Goal: Task Accomplishment & Management: Use online tool/utility

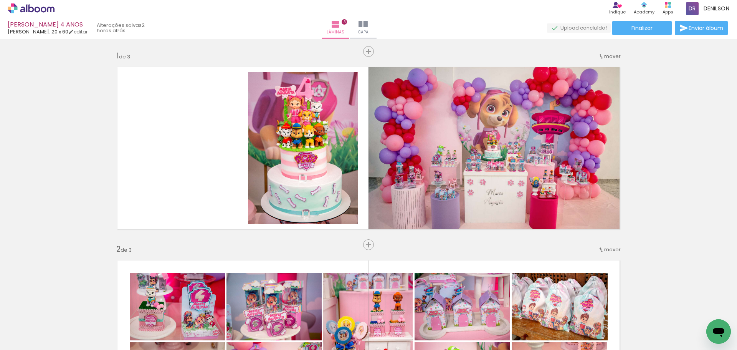
scroll to position [0, 440]
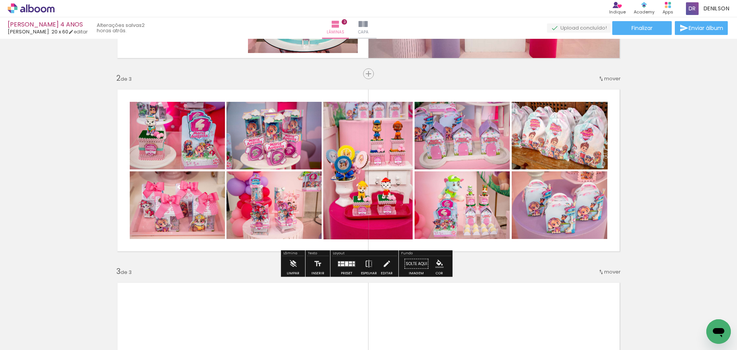
click at [652, 130] on div "Inserir lâmina 1 de 3 Inserir lâmina 2 de 3 Inserir lâmina 3 de 3" at bounding box center [368, 257] width 737 height 772
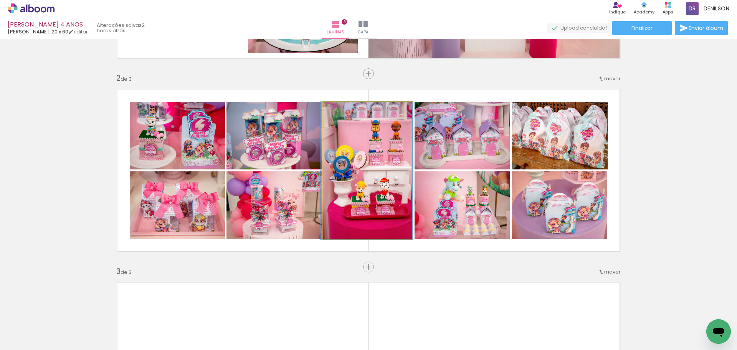
drag, startPoint x: 376, startPoint y: 180, endPoint x: 369, endPoint y: 179, distance: 7.3
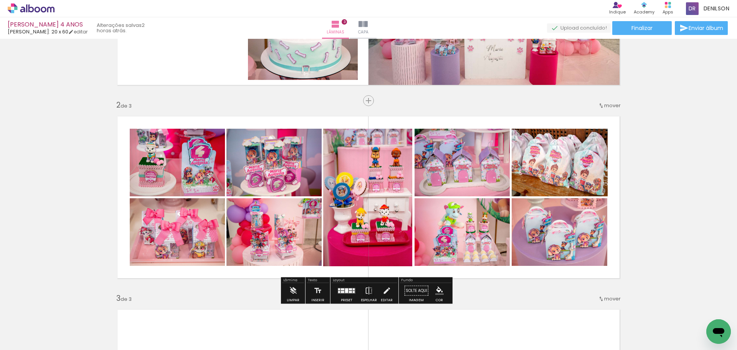
scroll to position [153, 0]
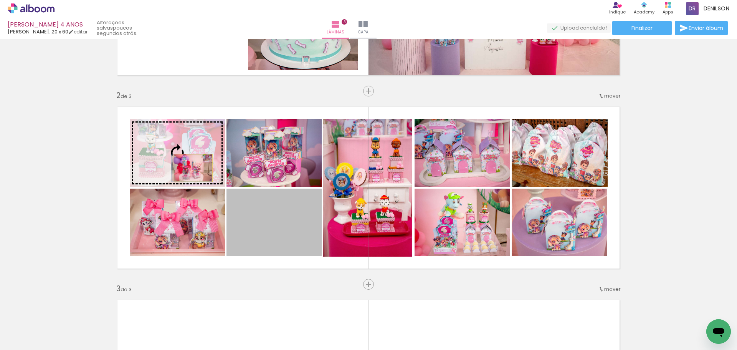
drag, startPoint x: 268, startPoint y: 226, endPoint x: 184, endPoint y: 164, distance: 104.3
click at [0, 0] on slot at bounding box center [0, 0] width 0 height 0
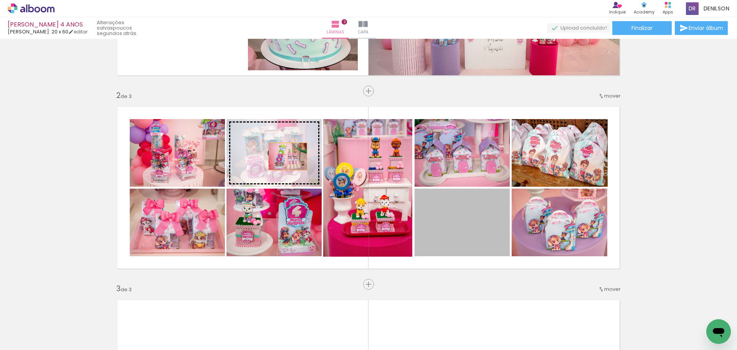
drag, startPoint x: 460, startPoint y: 236, endPoint x: 282, endPoint y: 156, distance: 194.4
click at [0, 0] on slot at bounding box center [0, 0] width 0 height 0
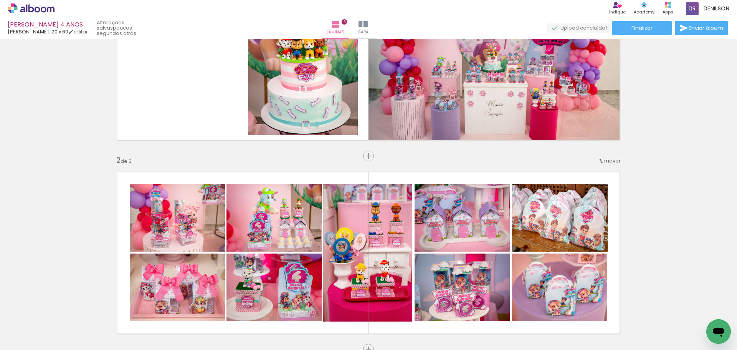
scroll to position [115, 0]
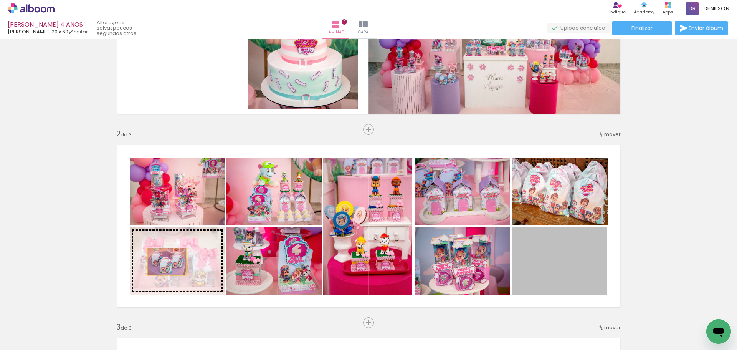
drag, startPoint x: 555, startPoint y: 261, endPoint x: 164, endPoint y: 261, distance: 391.0
click at [0, 0] on slot at bounding box center [0, 0] width 0 height 0
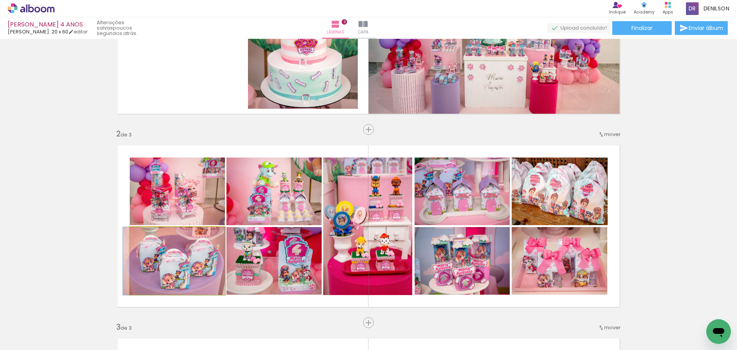
drag, startPoint x: 185, startPoint y: 262, endPoint x: 180, endPoint y: 263, distance: 5.0
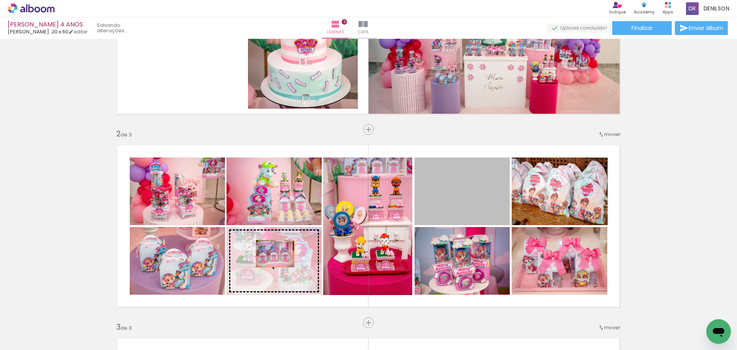
drag, startPoint x: 454, startPoint y: 197, endPoint x: 272, endPoint y: 253, distance: 190.8
click at [0, 0] on slot at bounding box center [0, 0] width 0 height 0
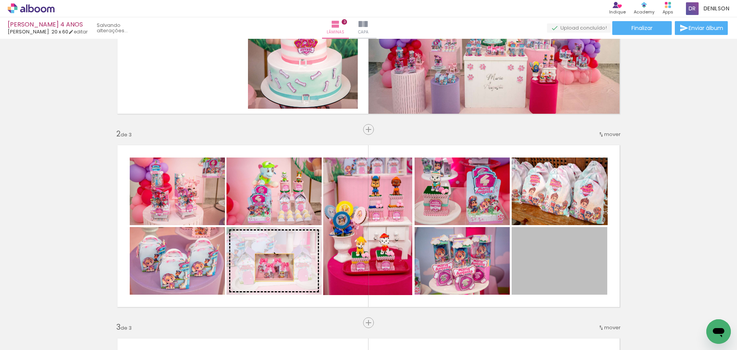
drag, startPoint x: 564, startPoint y: 269, endPoint x: 271, endPoint y: 267, distance: 293.2
click at [0, 0] on slot at bounding box center [0, 0] width 0 height 0
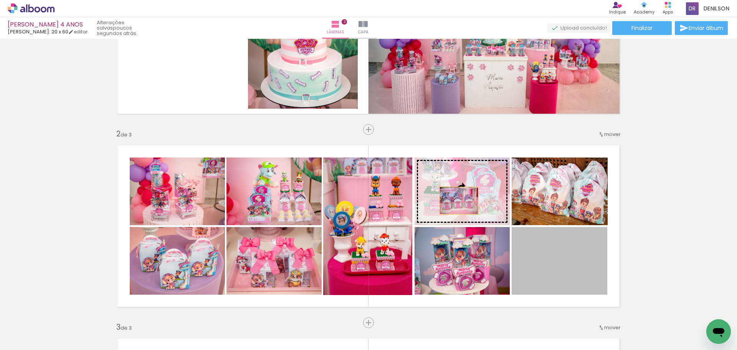
drag, startPoint x: 551, startPoint y: 276, endPoint x: 456, endPoint y: 197, distance: 122.6
click at [0, 0] on slot at bounding box center [0, 0] width 0 height 0
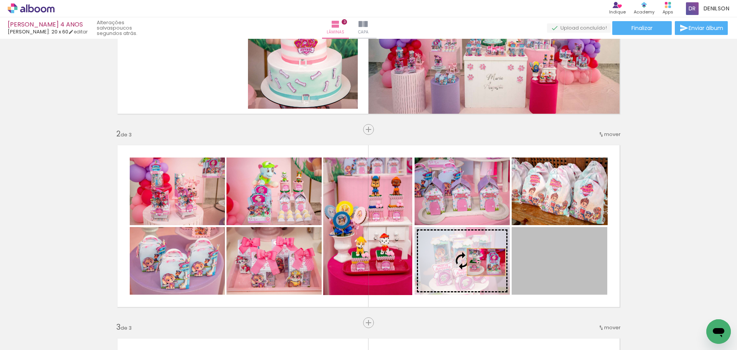
drag, startPoint x: 545, startPoint y: 267, endPoint x: 482, endPoint y: 261, distance: 63.2
click at [0, 0] on slot at bounding box center [0, 0] width 0 height 0
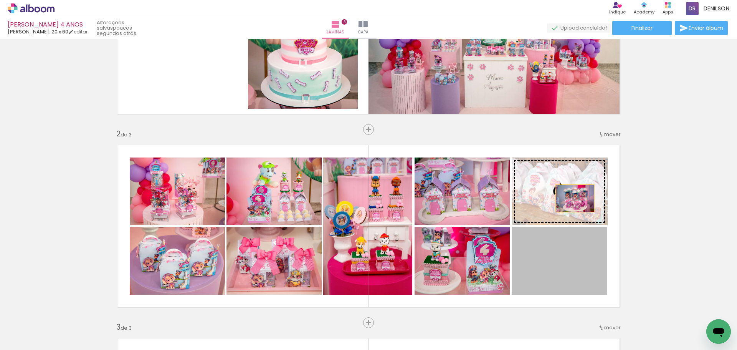
drag, startPoint x: 563, startPoint y: 251, endPoint x: 572, endPoint y: 198, distance: 53.6
click at [0, 0] on slot at bounding box center [0, 0] width 0 height 0
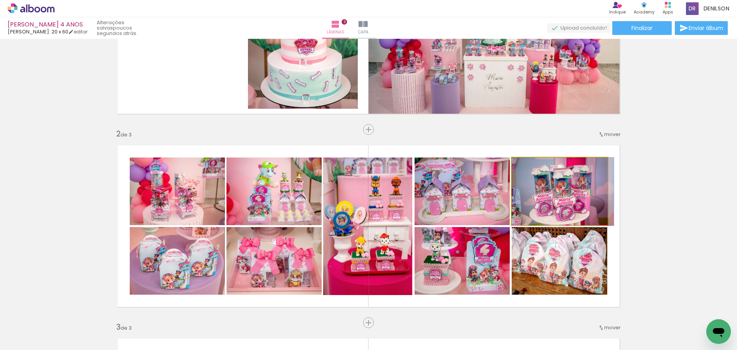
drag, startPoint x: 571, startPoint y: 203, endPoint x: 576, endPoint y: 203, distance: 4.2
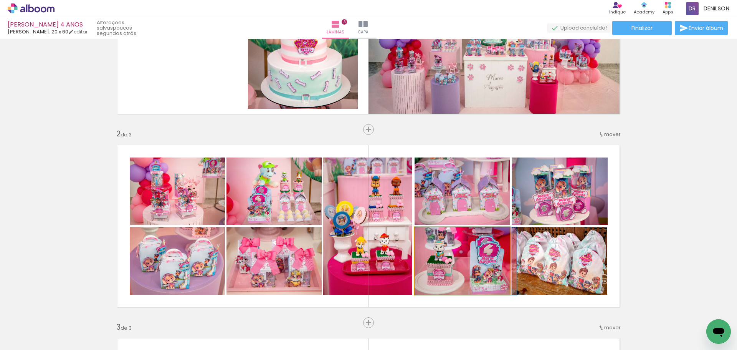
drag, startPoint x: 464, startPoint y: 261, endPoint x: 470, endPoint y: 268, distance: 8.5
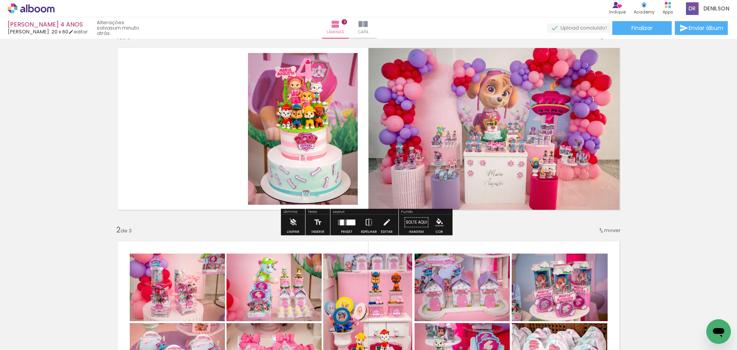
scroll to position [0, 0]
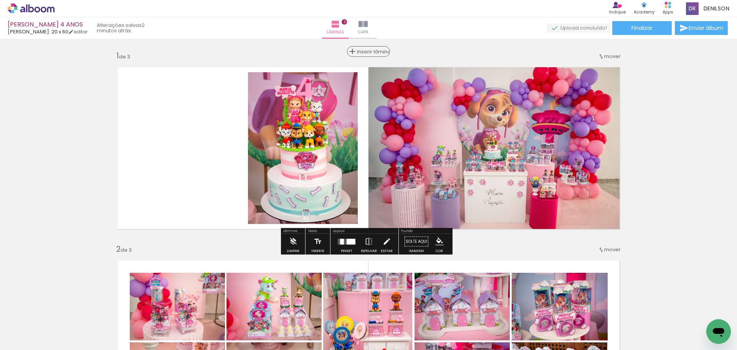
click at [366, 50] on span "Inserir lâmina" at bounding box center [372, 51] width 30 height 5
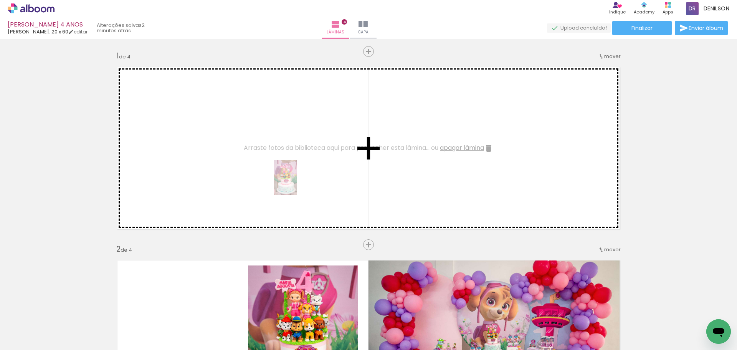
drag, startPoint x: 323, startPoint y: 325, endPoint x: 297, endPoint y: 183, distance: 144.4
click at [297, 183] on quentale-workspace at bounding box center [368, 175] width 737 height 350
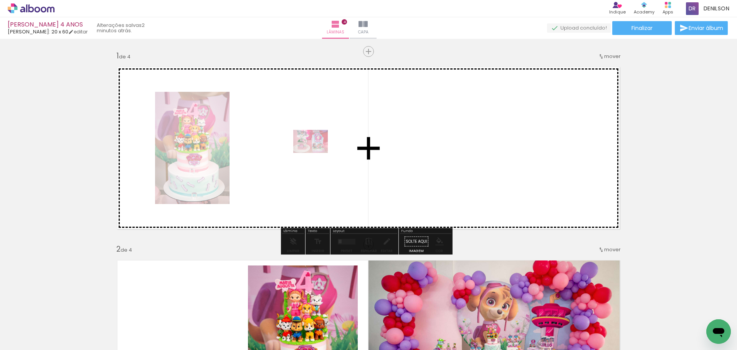
drag, startPoint x: 417, startPoint y: 329, endPoint x: 316, endPoint y: 153, distance: 203.2
click at [316, 153] on quentale-workspace at bounding box center [368, 175] width 737 height 350
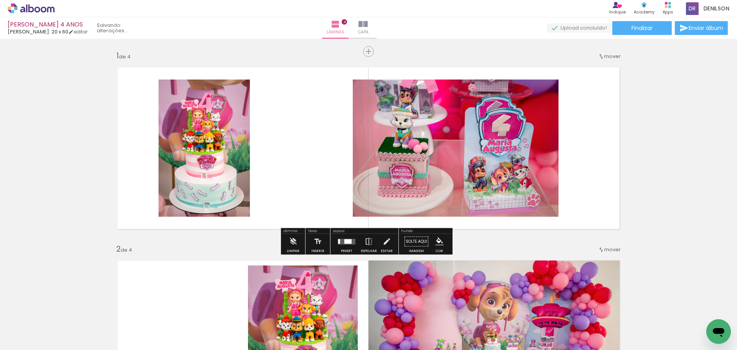
click at [316, 153] on quentale-layouter at bounding box center [368, 148] width 514 height 174
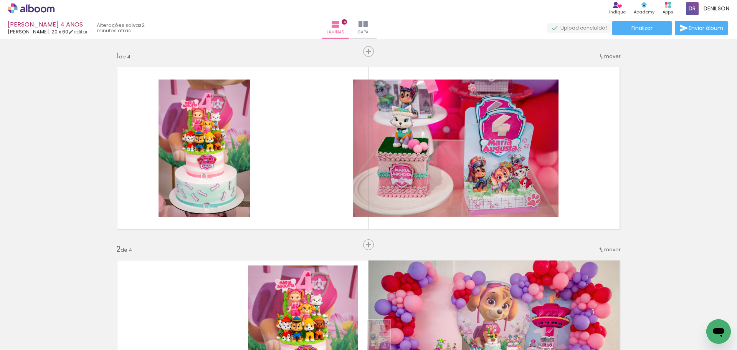
click at [388, 343] on quentale-thumb at bounding box center [367, 324] width 43 height 44
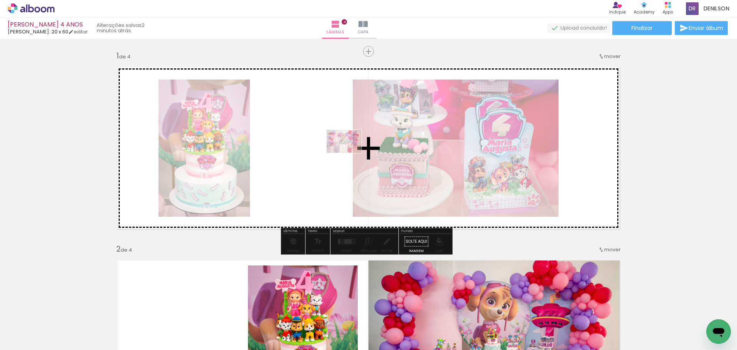
drag, startPoint x: 244, startPoint y: 327, endPoint x: 350, endPoint y: 153, distance: 203.5
click at [350, 153] on quentale-workspace at bounding box center [368, 175] width 737 height 350
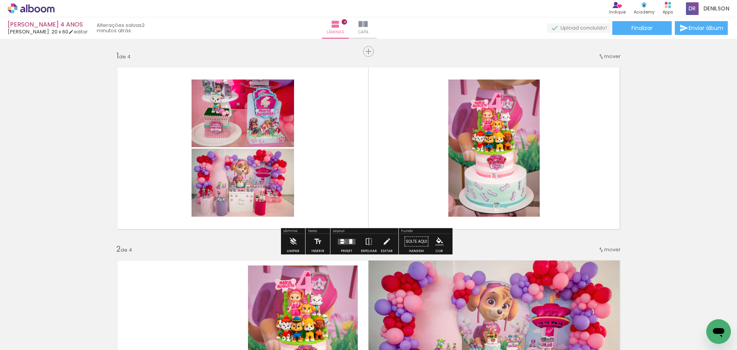
click at [342, 241] on quentale-layouter at bounding box center [347, 241] width 18 height 6
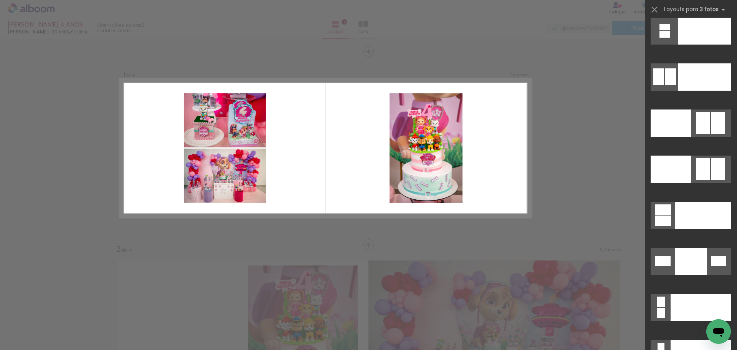
scroll to position [8581, 0]
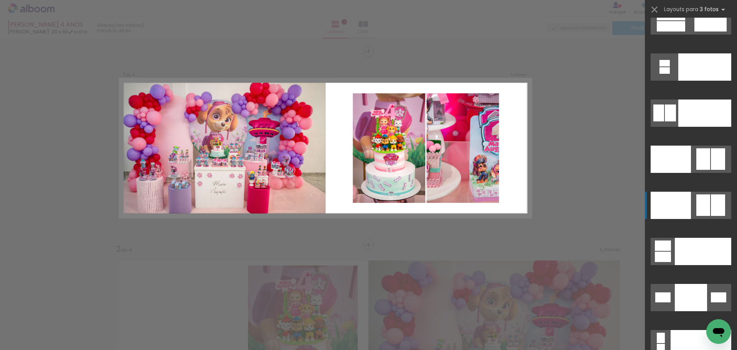
click at [703, 208] on div at bounding box center [703, 204] width 14 height 21
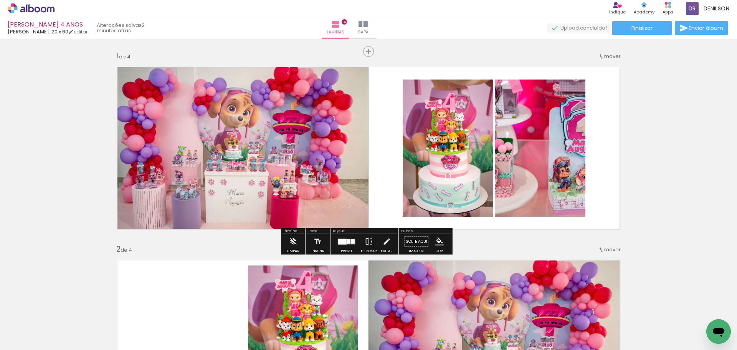
click at [370, 242] on iron-icon at bounding box center [369, 241] width 8 height 15
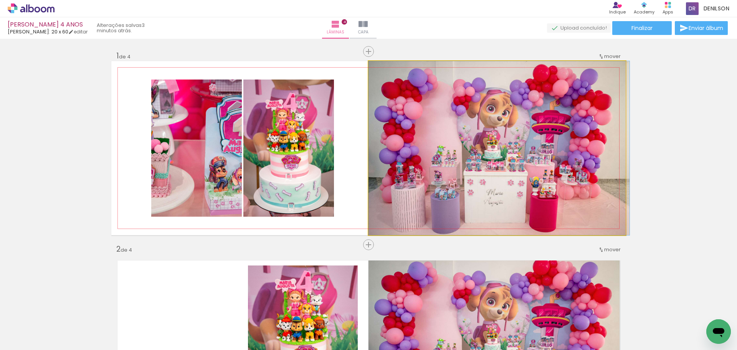
drag, startPoint x: 504, startPoint y: 168, endPoint x: 516, endPoint y: 168, distance: 12.3
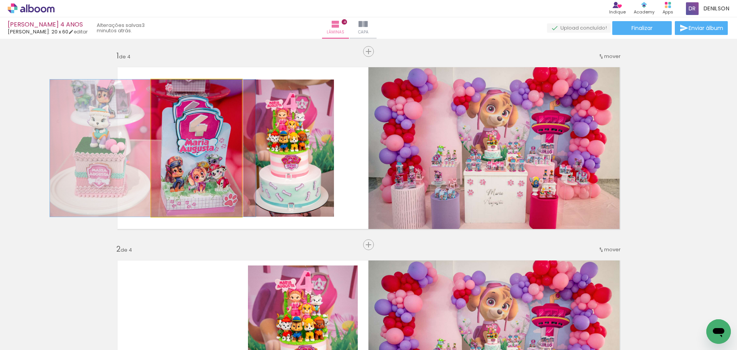
drag, startPoint x: 213, startPoint y: 174, endPoint x: 169, endPoint y: 172, distance: 43.8
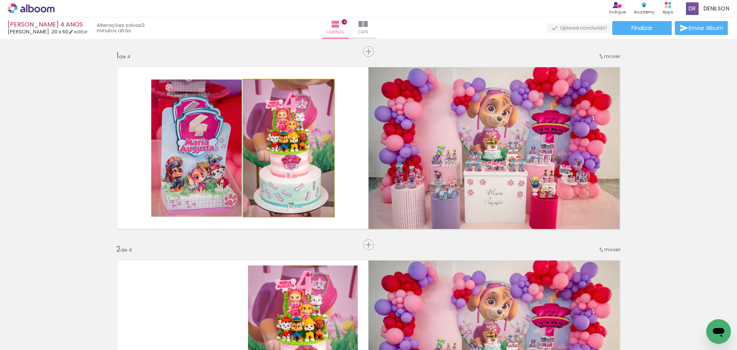
click at [297, 157] on quentale-photo at bounding box center [288, 147] width 91 height 137
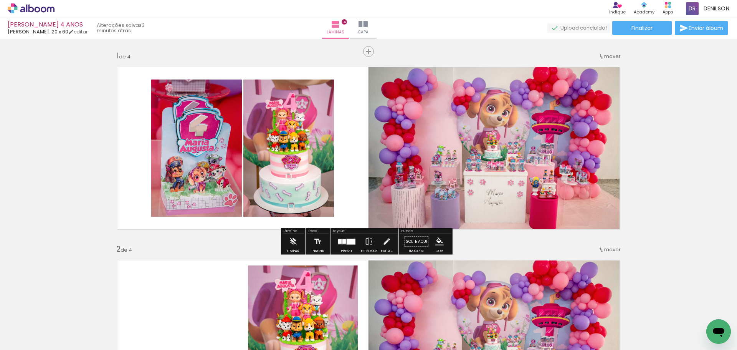
click at [200, 157] on quentale-photo at bounding box center [196, 147] width 91 height 137
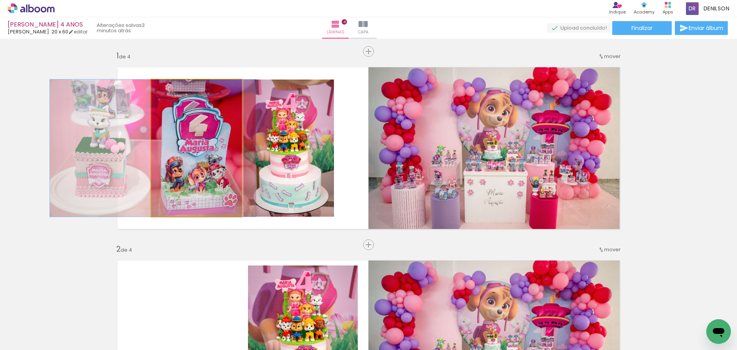
click at [200, 157] on quentale-photo at bounding box center [196, 147] width 91 height 137
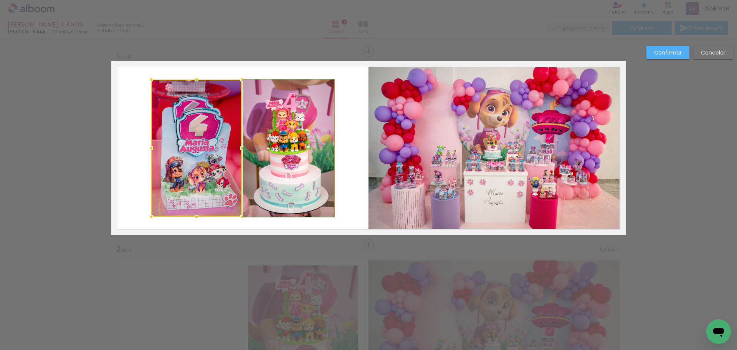
click at [310, 155] on quentale-photo at bounding box center [288, 147] width 91 height 137
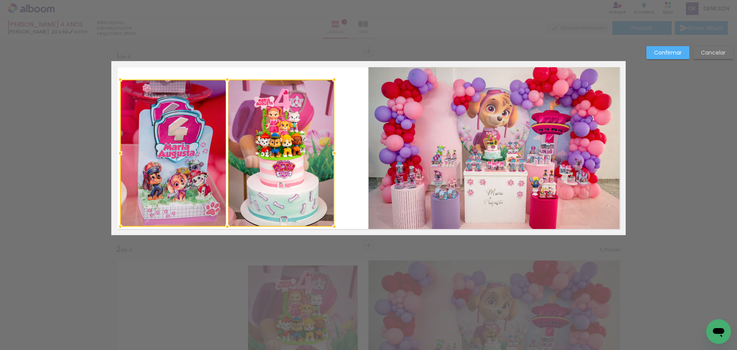
drag, startPoint x: 147, startPoint y: 216, endPoint x: 116, endPoint y: 226, distance: 32.6
click at [116, 226] on div at bounding box center [119, 226] width 15 height 15
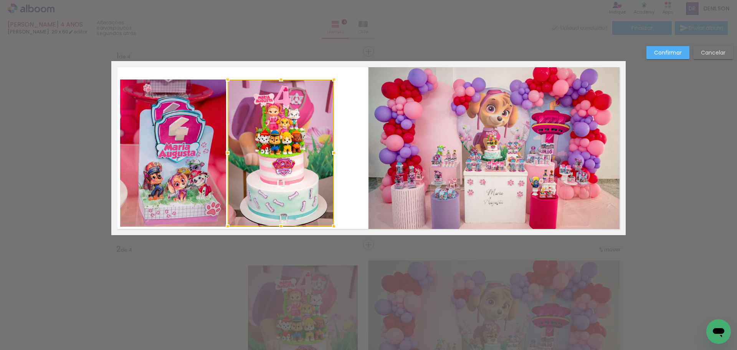
click at [173, 168] on quentale-photo at bounding box center [173, 152] width 106 height 147
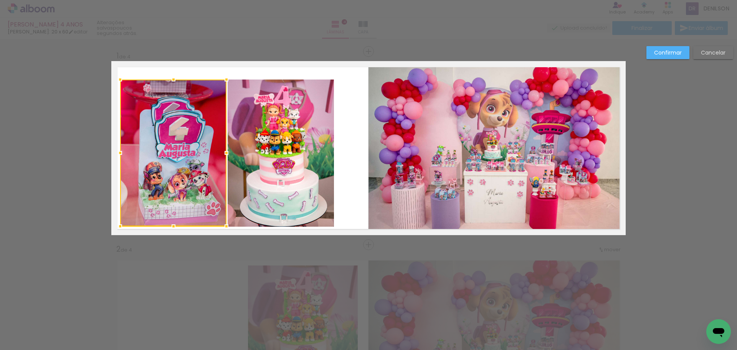
click at [275, 167] on quentale-photo at bounding box center [281, 152] width 106 height 147
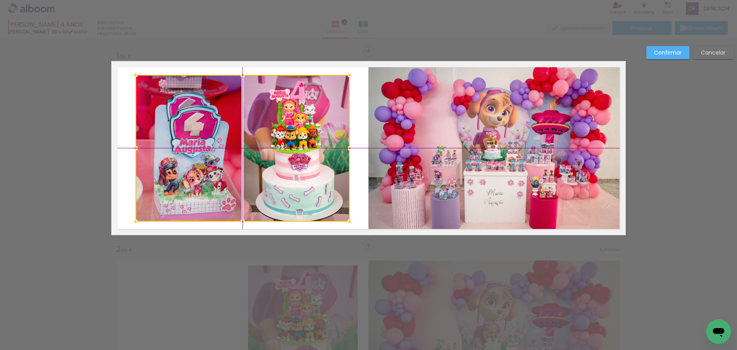
drag, startPoint x: 259, startPoint y: 162, endPoint x: 270, endPoint y: 160, distance: 11.7
click at [270, 160] on div at bounding box center [242, 148] width 214 height 147
click at [0, 0] on slot "Confirmar" at bounding box center [0, 0] width 0 height 0
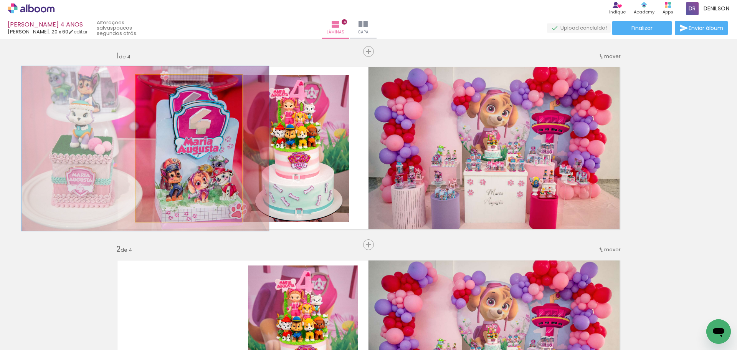
click at [158, 84] on div at bounding box center [157, 83] width 12 height 12
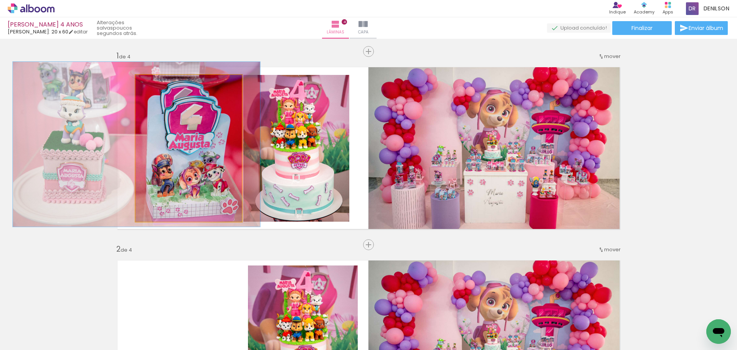
drag, startPoint x: 200, startPoint y: 155, endPoint x: 191, endPoint y: 151, distance: 9.8
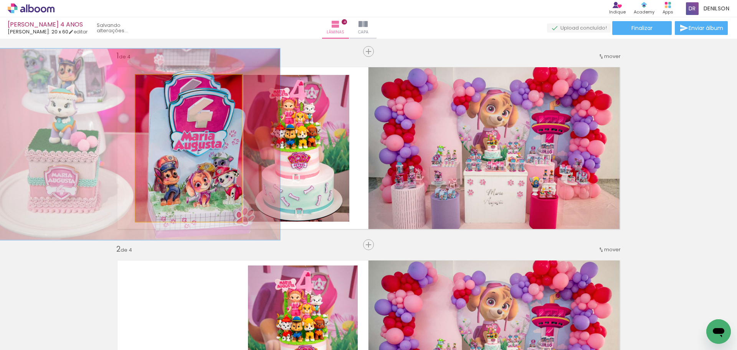
drag, startPoint x: 155, startPoint y: 84, endPoint x: 161, endPoint y: 85, distance: 5.4
type paper-slider "130"
click at [161, 85] on div at bounding box center [162, 82] width 7 height 7
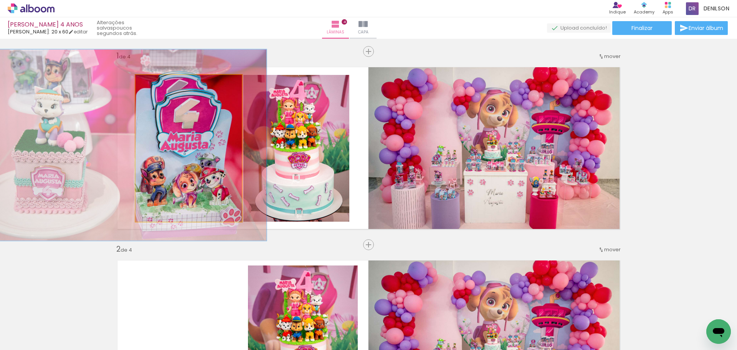
drag, startPoint x: 213, startPoint y: 141, endPoint x: 200, endPoint y: 142, distance: 13.5
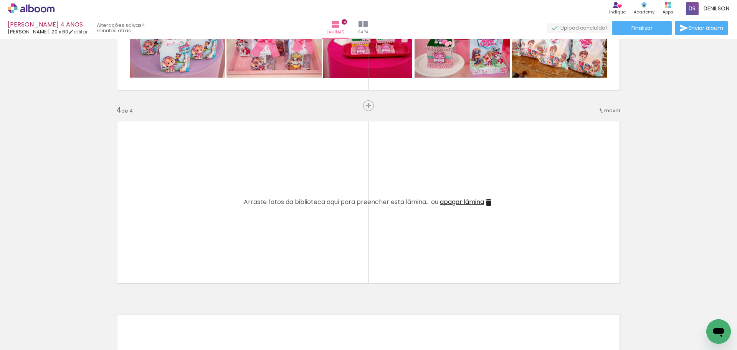
scroll to position [537, 0]
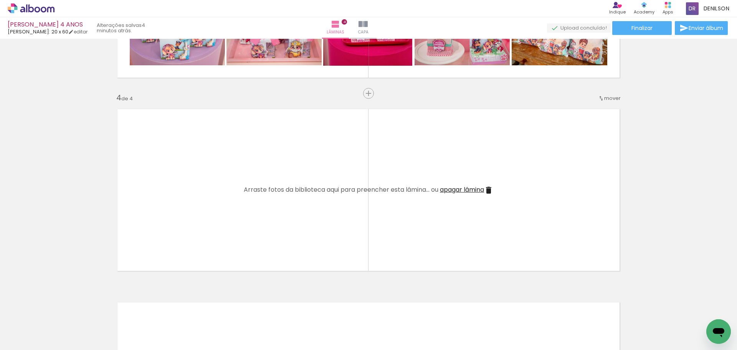
click at [41, 326] on iron-icon at bounding box center [39, 326] width 6 height 6
click at [0, 0] on slot "Não utilizadas" at bounding box center [0, 0] width 0 height 0
type input "Não utilizadas"
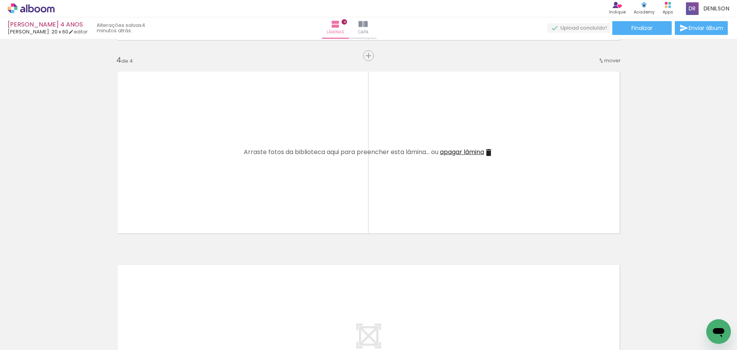
scroll to position [576, 0]
